Goal: Navigation & Orientation: Find specific page/section

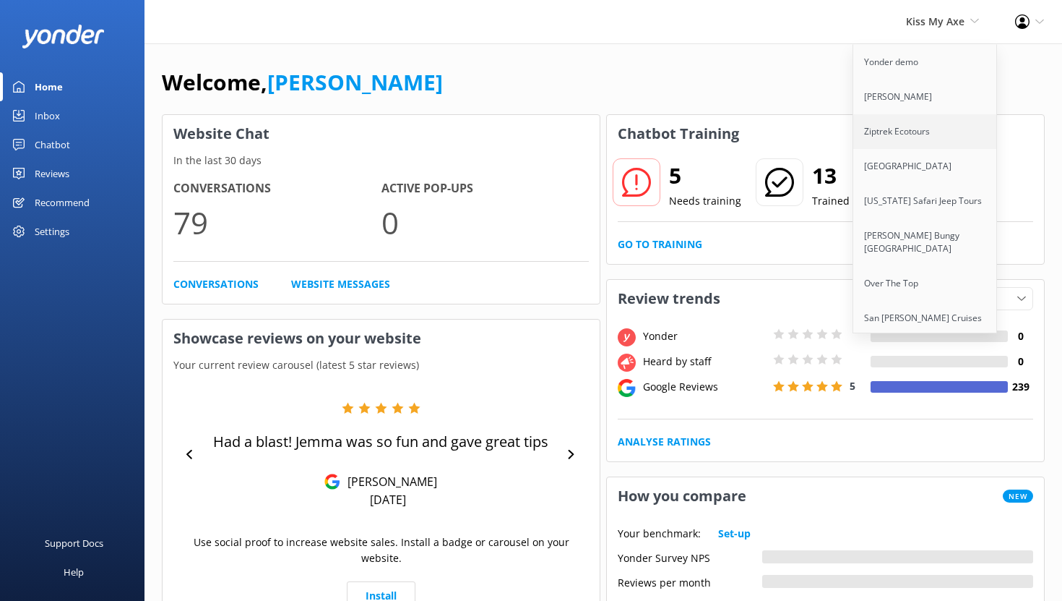
scroll to position [3, 0]
click at [903, 139] on link "Ziptrek Ecotours" at bounding box center [925, 128] width 145 height 35
